Goal: Information Seeking & Learning: Learn about a topic

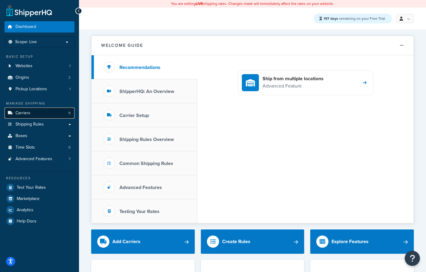
drag, startPoint x: 21, startPoint y: 115, endPoint x: 62, endPoint y: 110, distance: 41.3
click at [21, 115] on span "Carriers" at bounding box center [22, 113] width 15 height 5
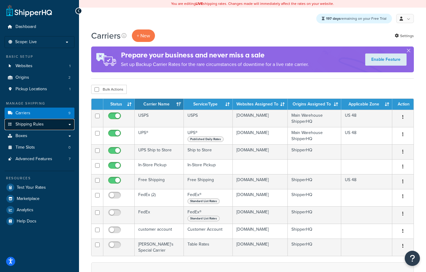
click at [29, 119] on link "Shipping Rules" at bounding box center [40, 124] width 70 height 11
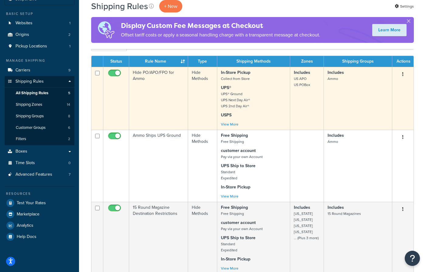
scroll to position [43, 0]
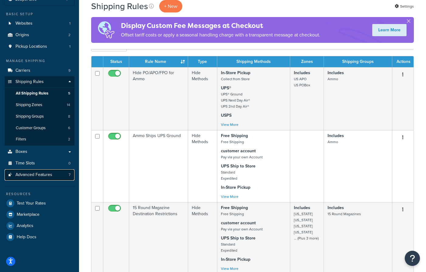
click at [33, 174] on span "Advanced Features" at bounding box center [33, 174] width 37 height 5
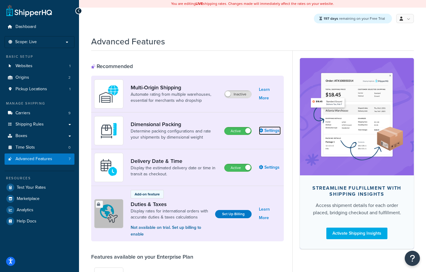
click at [267, 131] on link "Settings" at bounding box center [270, 130] width 22 height 9
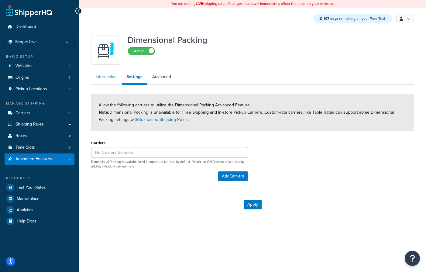
click at [105, 77] on link "Information" at bounding box center [106, 77] width 30 height 12
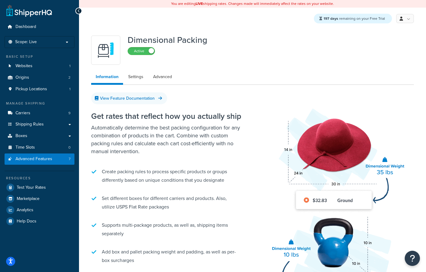
scroll to position [7, 0]
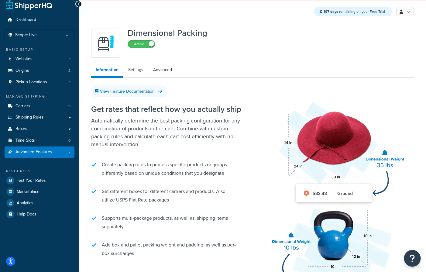
click at [410, 255] on icon "Open Resource Center" at bounding box center [413, 258] width 6 height 9
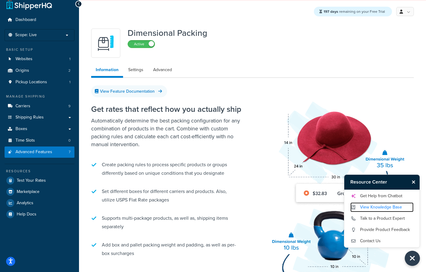
click at [376, 208] on link "View Knowledge Base" at bounding box center [381, 207] width 63 height 10
